Goal: Transaction & Acquisition: Purchase product/service

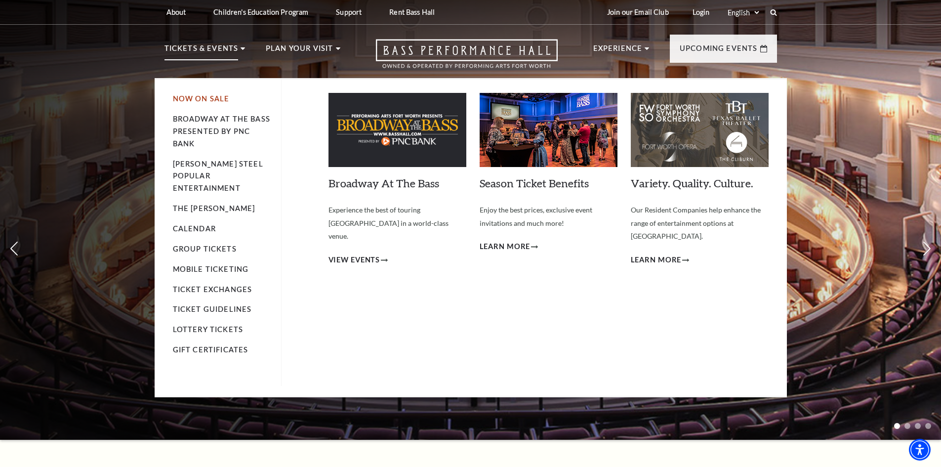
click at [188, 98] on link "Now On Sale" at bounding box center [201, 98] width 57 height 8
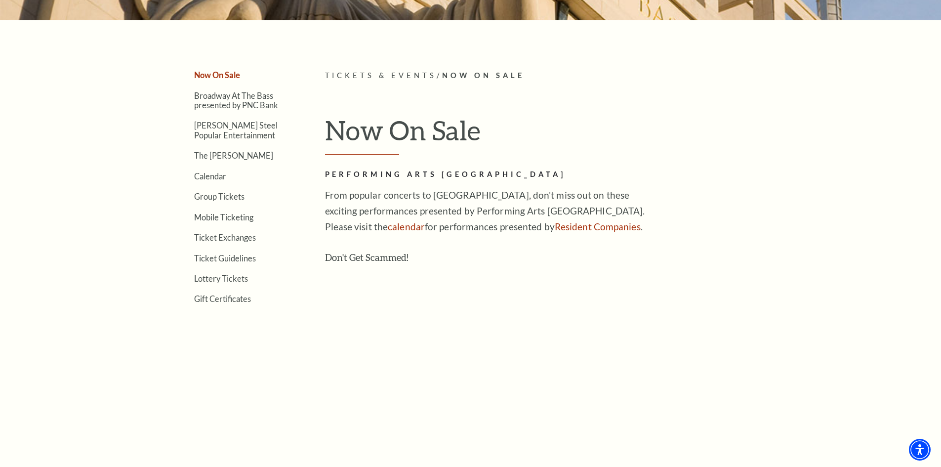
scroll to position [247, 0]
click at [210, 175] on link "Calendar" at bounding box center [210, 174] width 32 height 9
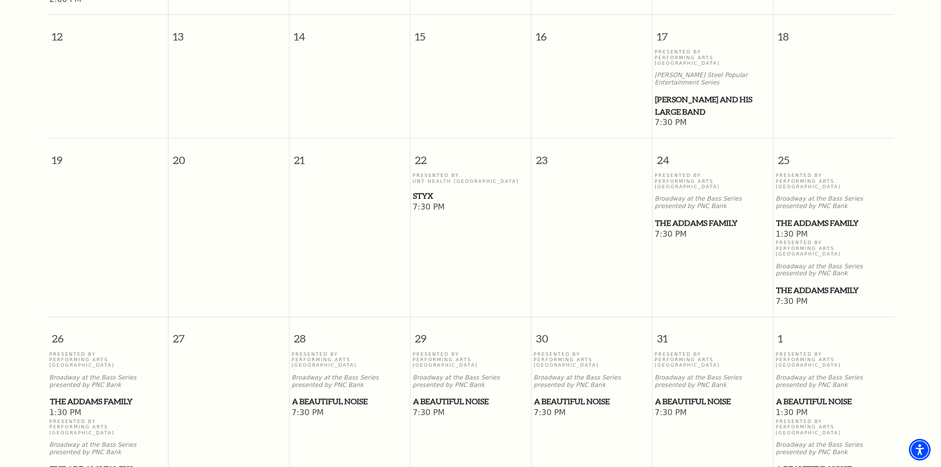
scroll to position [532, 0]
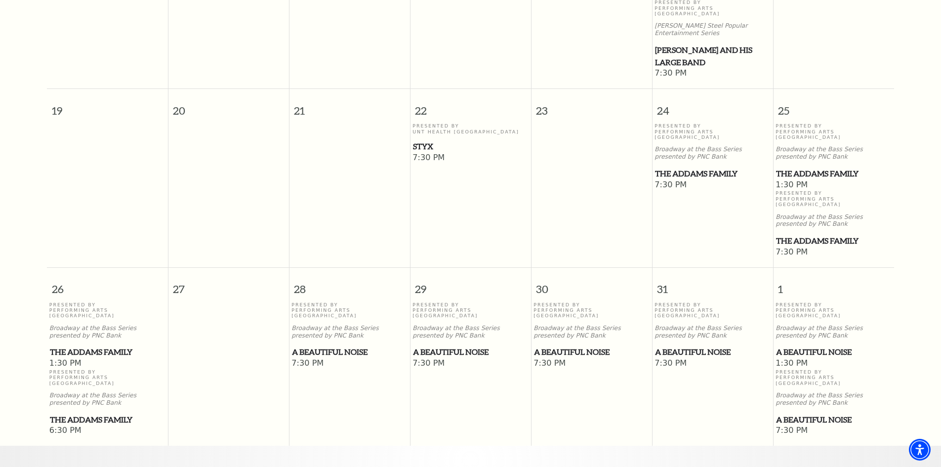
click at [83, 346] on span "The Addams Family" at bounding box center [107, 352] width 115 height 12
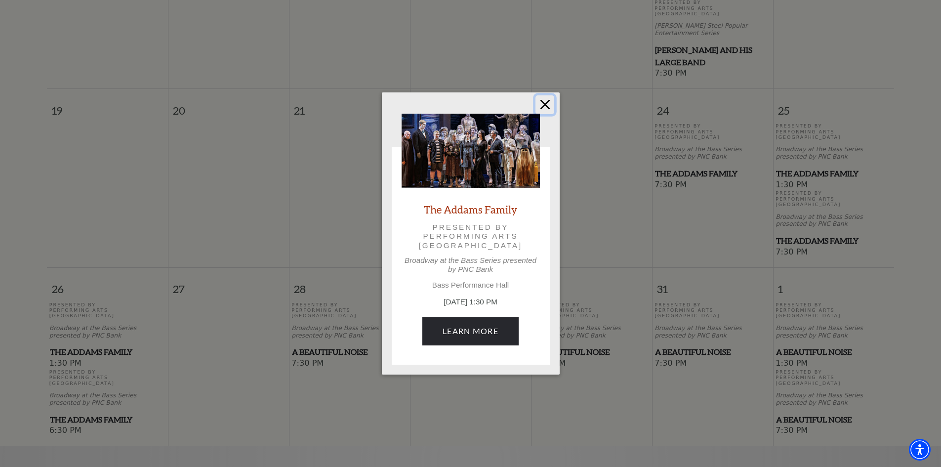
click at [547, 106] on button "Close" at bounding box center [545, 104] width 19 height 19
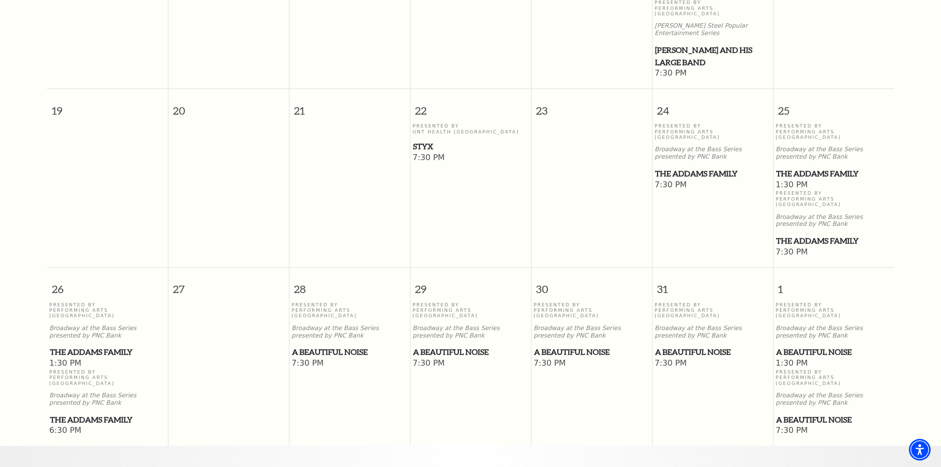
click at [816, 168] on span "The Addams Family" at bounding box center [833, 174] width 115 height 12
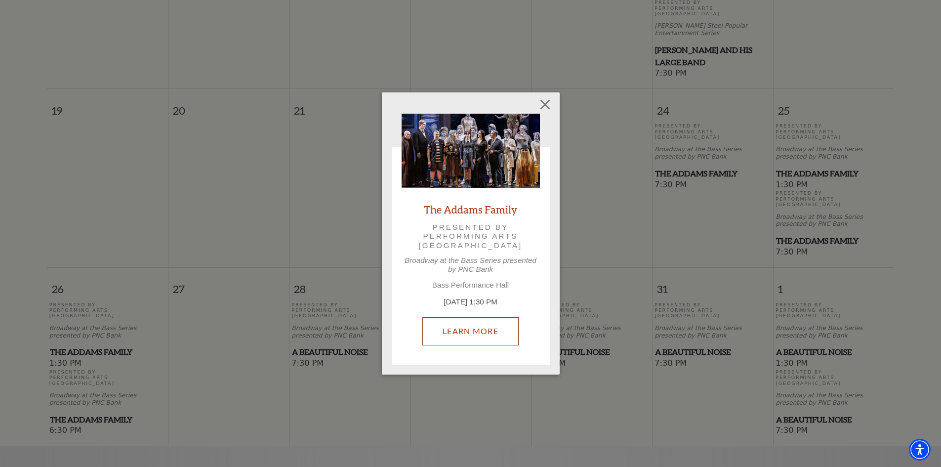
click at [472, 318] on link "Learn More" at bounding box center [470, 331] width 96 height 28
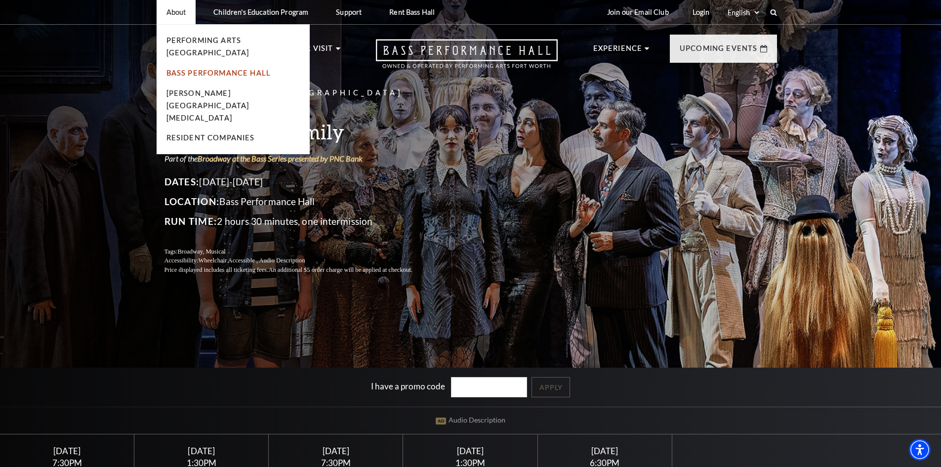
click at [184, 69] on link "Bass Performance Hall" at bounding box center [219, 73] width 105 height 8
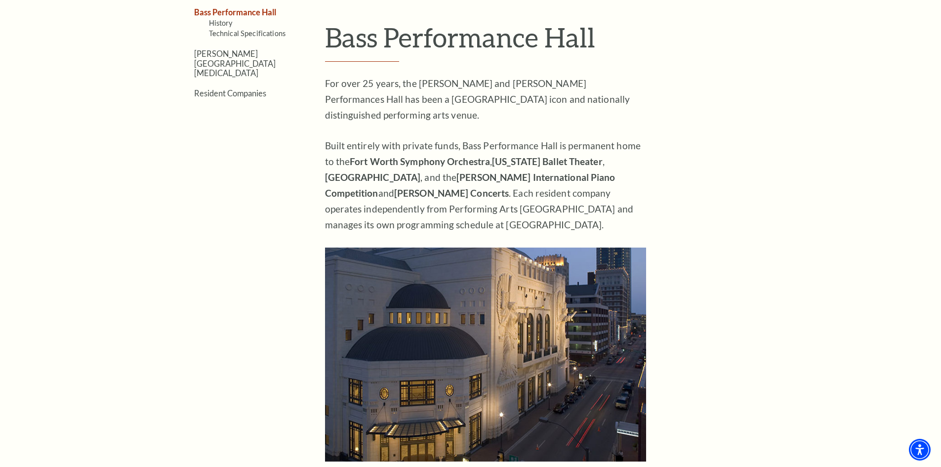
scroll to position [346, 0]
